Goal: Task Accomplishment & Management: Use online tool/utility

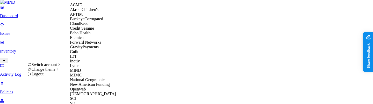
click at [88, 7] on div "ACME" at bounding box center [95, 5] width 50 height 5
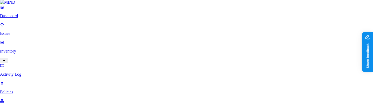
scroll to position [153, 0]
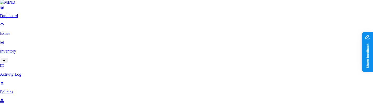
type input "test-oct"
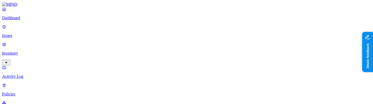
click at [28, 33] on p "Issues" at bounding box center [186, 35] width 369 height 5
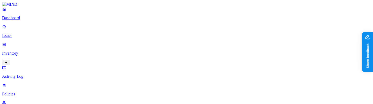
scroll to position [271, 0]
